Goal: Task Accomplishment & Management: Use online tool/utility

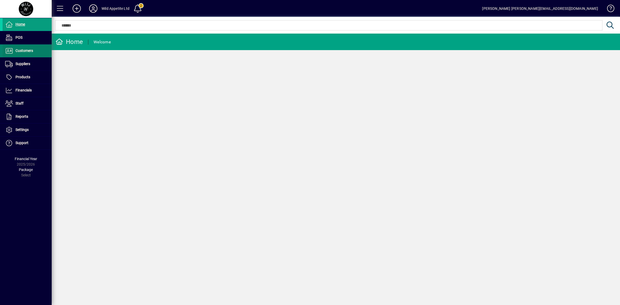
click at [28, 53] on span "Customers" at bounding box center [18, 51] width 31 height 6
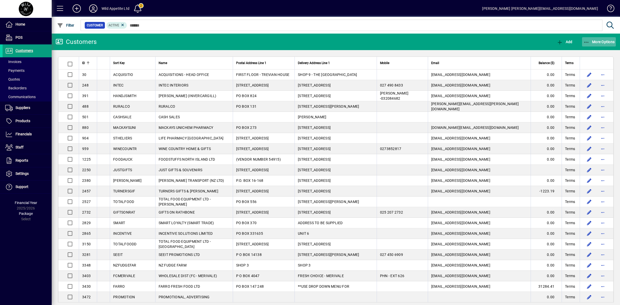
click at [609, 41] on span "More Options" at bounding box center [600, 42] width 32 height 4
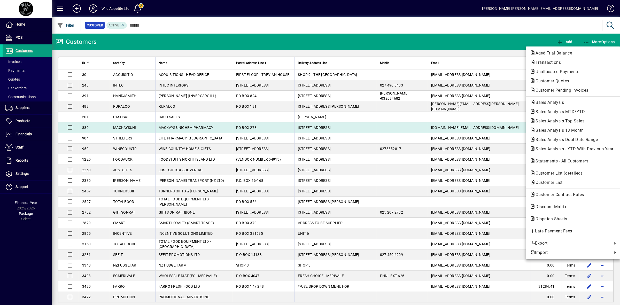
click at [579, 128] on span "Sales Analysis 13 Month" at bounding box center [573, 130] width 86 height 6
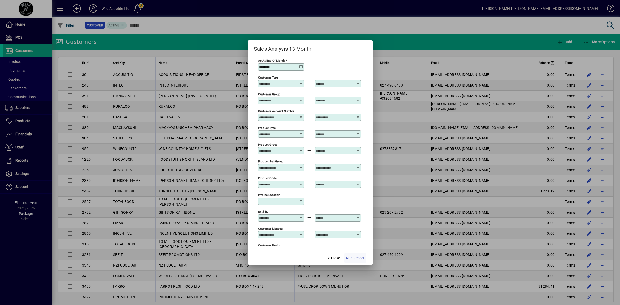
type input "**********"
click at [354, 259] on span "Run Report" at bounding box center [355, 258] width 18 height 5
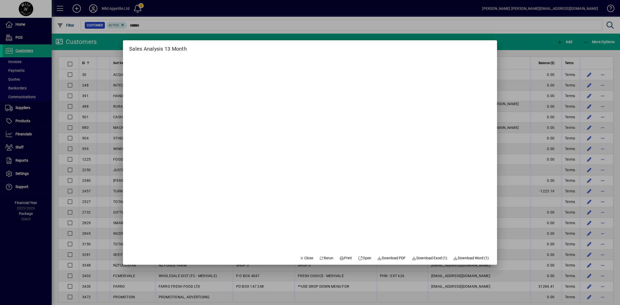
click at [513, 84] on div at bounding box center [310, 152] width 620 height 305
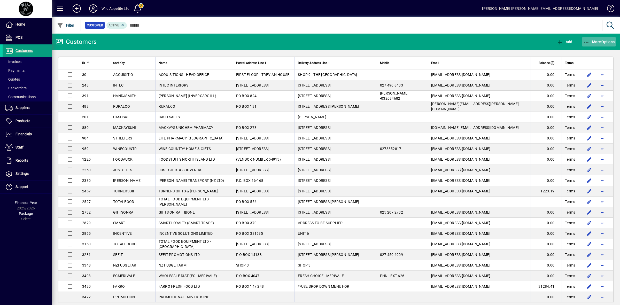
click at [599, 42] on span "More Options" at bounding box center [600, 42] width 32 height 4
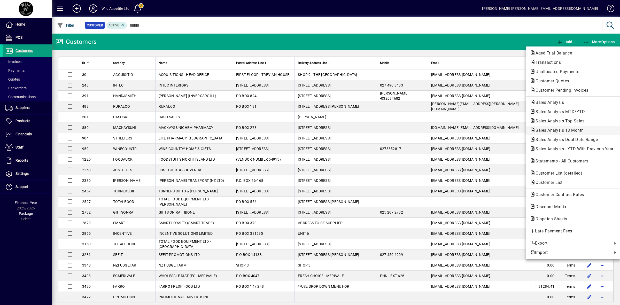
click at [567, 131] on span "Sales Analysis 13 Month" at bounding box center [558, 130] width 57 height 5
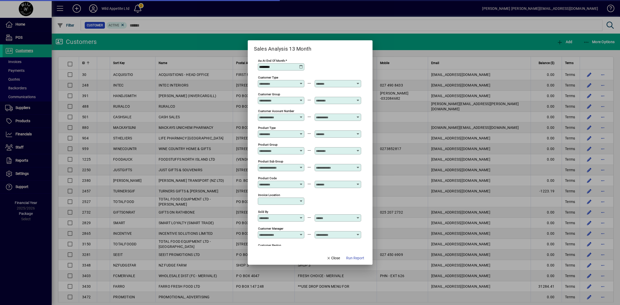
type input "**********"
click at [301, 66] on icon at bounding box center [301, 67] width 4 height 4
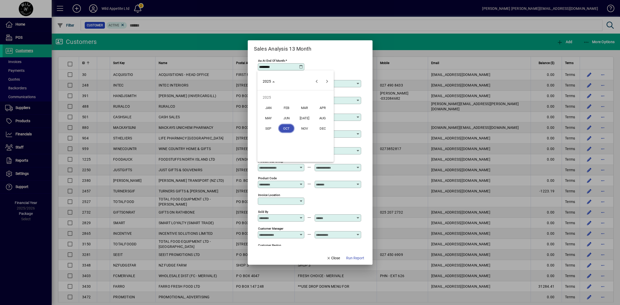
click at [269, 128] on span "SEP" at bounding box center [268, 128] width 16 height 9
type input "********"
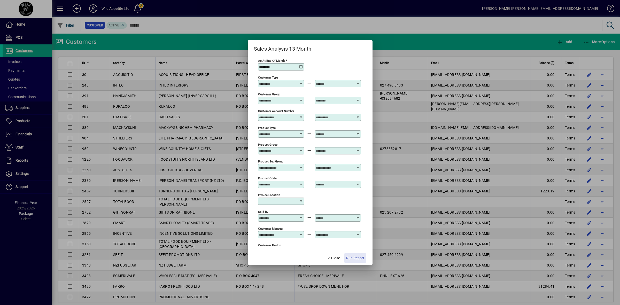
click at [356, 259] on span "Run Report" at bounding box center [355, 258] width 18 height 5
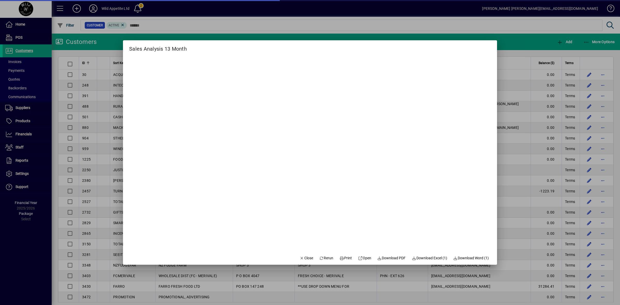
click at [314, 25] on div at bounding box center [310, 152] width 620 height 305
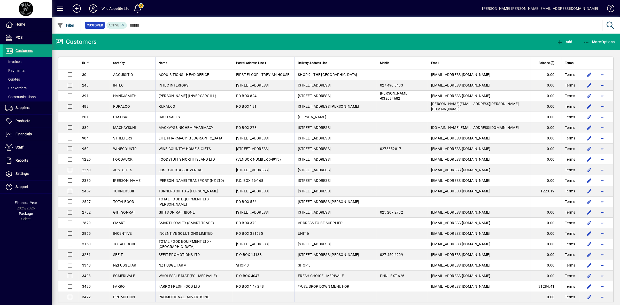
click at [95, 7] on icon at bounding box center [93, 8] width 10 height 8
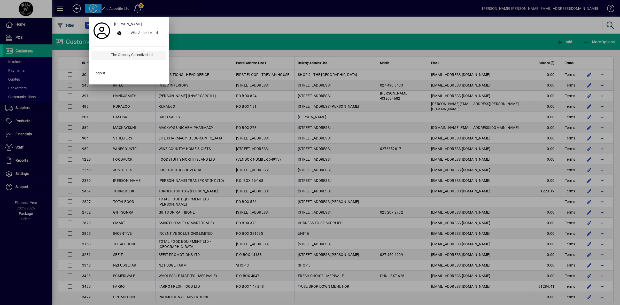
click at [113, 52] on div "The Grocery Collective Ltd" at bounding box center [136, 55] width 59 height 9
